Goal: Complete application form: Complete application form

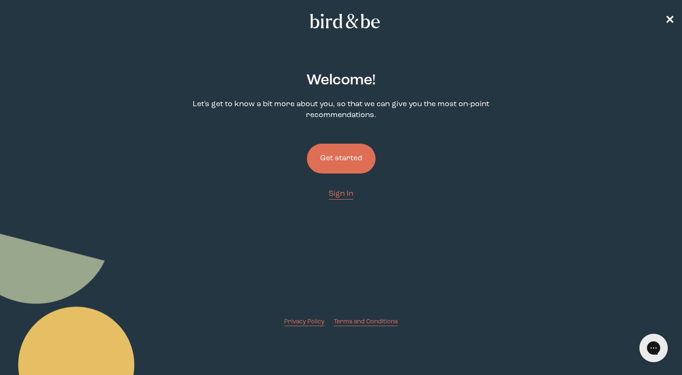
click at [350, 156] on button "Get started" at bounding box center [341, 159] width 69 height 30
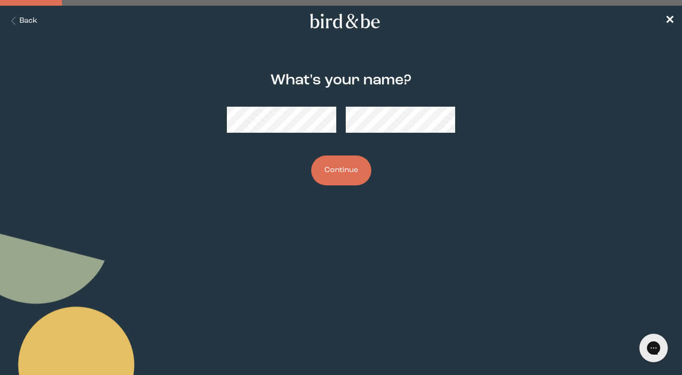
click at [338, 178] on button "Continue" at bounding box center [341, 170] width 60 height 30
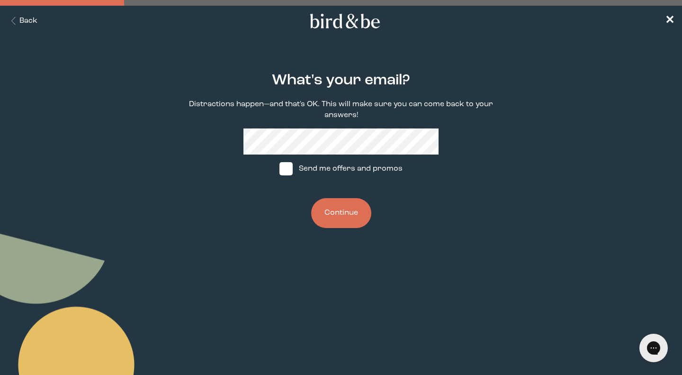
click at [357, 217] on button "Continue" at bounding box center [341, 213] width 60 height 30
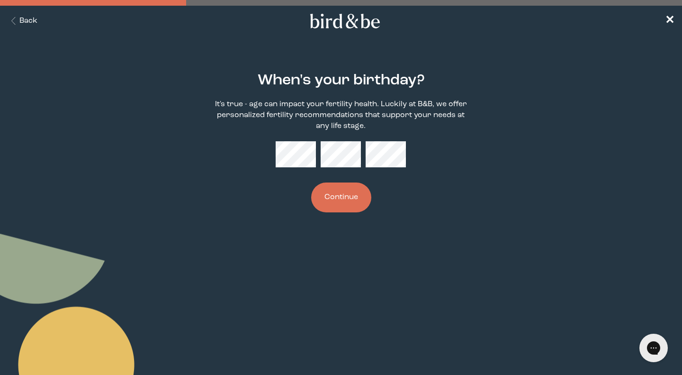
click at [351, 200] on button "Continue" at bounding box center [341, 197] width 60 height 30
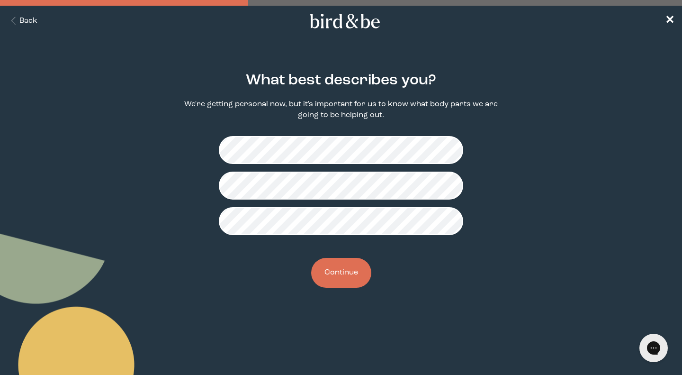
click at [352, 275] on button "Continue" at bounding box center [341, 273] width 60 height 30
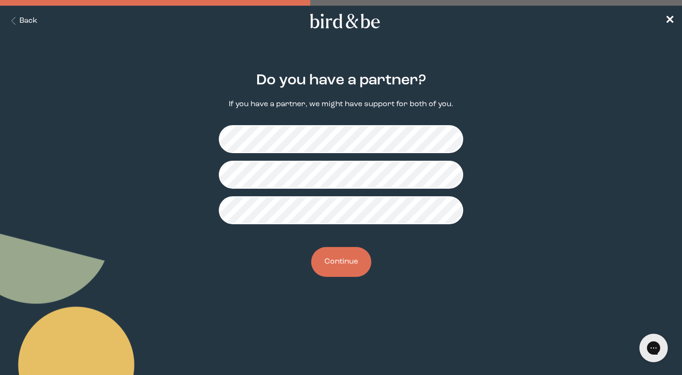
click at [354, 255] on button "Continue" at bounding box center [341, 262] width 60 height 30
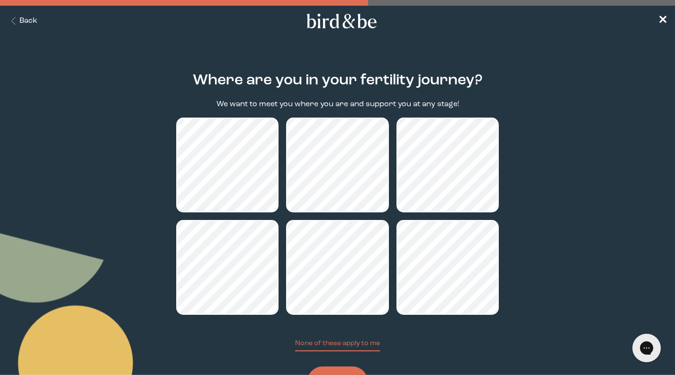
scroll to position [45, 0]
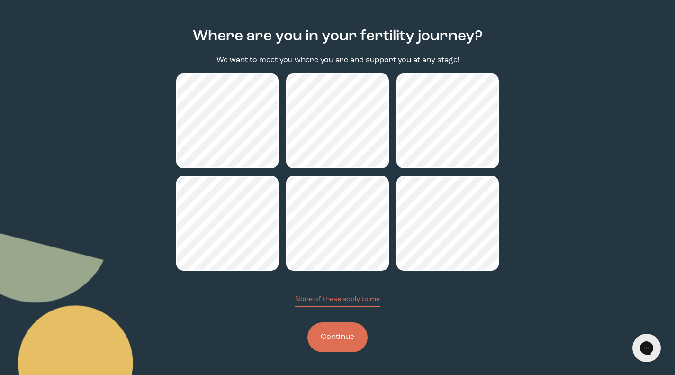
click at [335, 339] on button "Continue" at bounding box center [338, 337] width 60 height 30
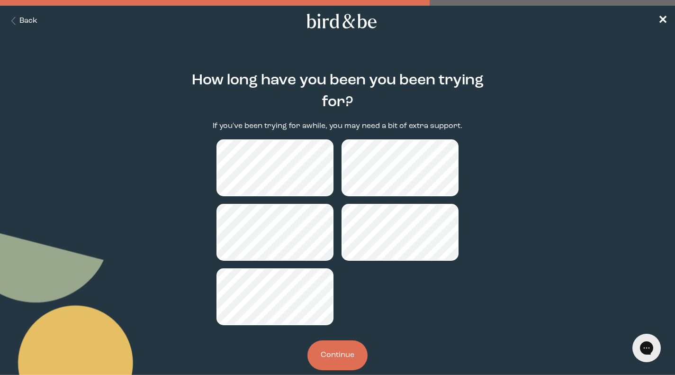
click at [336, 353] on button "Continue" at bounding box center [338, 355] width 60 height 30
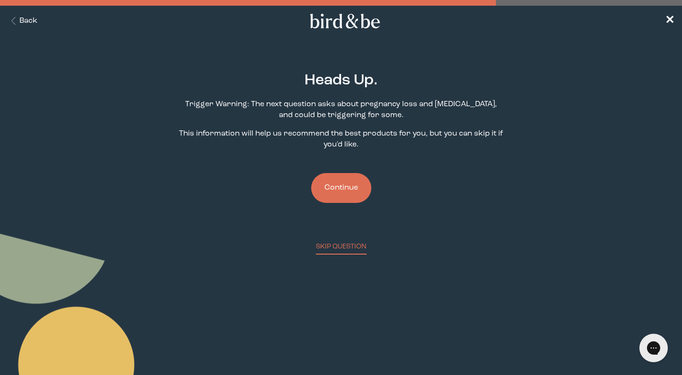
click at [336, 185] on button "Continue" at bounding box center [341, 188] width 60 height 30
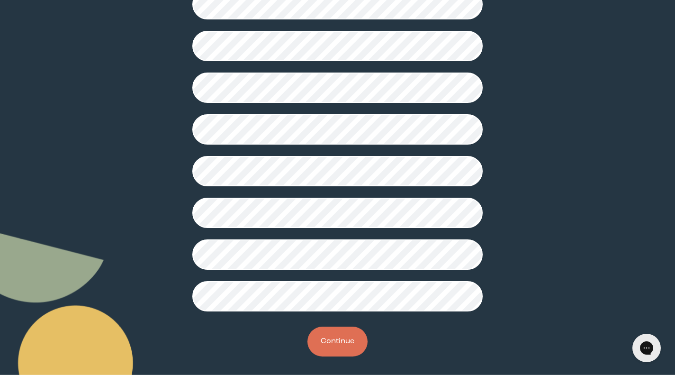
scroll to position [218, 0]
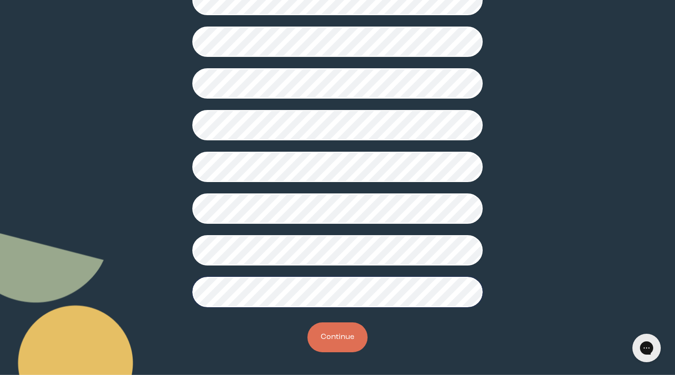
click at [337, 338] on button "Continue" at bounding box center [338, 337] width 60 height 30
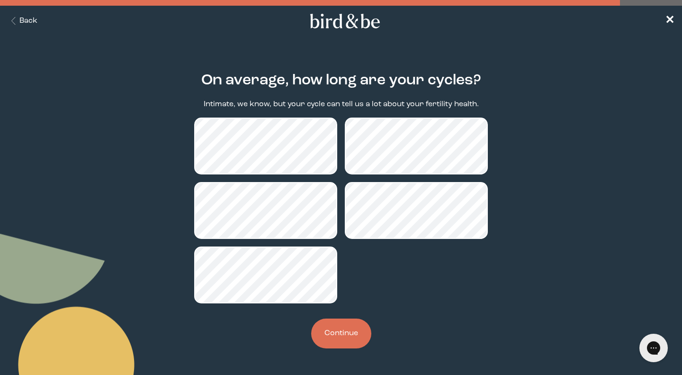
click at [339, 323] on button "Continue" at bounding box center [341, 333] width 60 height 30
